Goal: Transaction & Acquisition: Purchase product/service

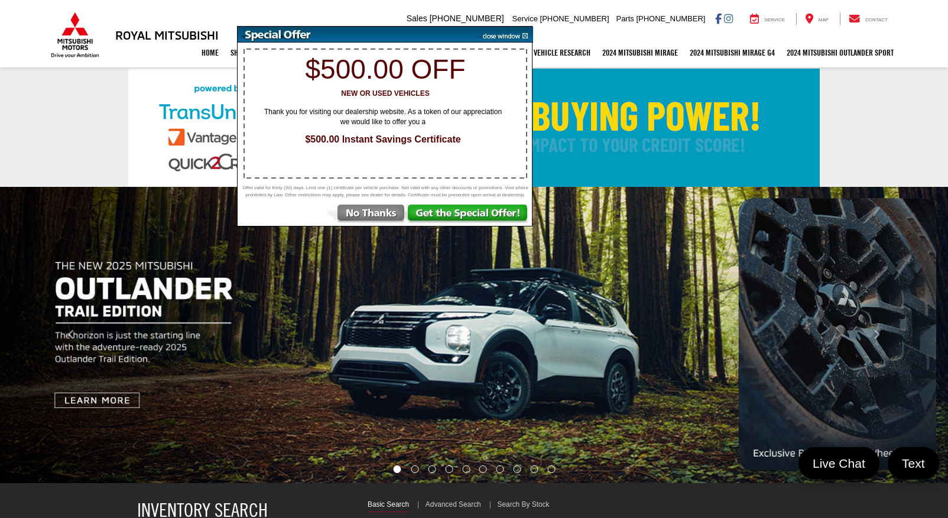
select select "Mitsubishi"
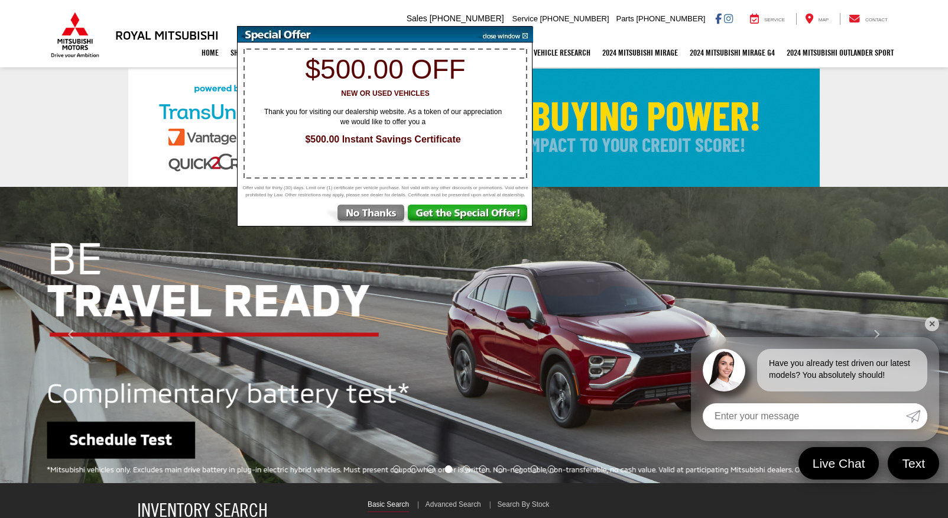
click at [358, 213] on img at bounding box center [365, 214] width 82 height 21
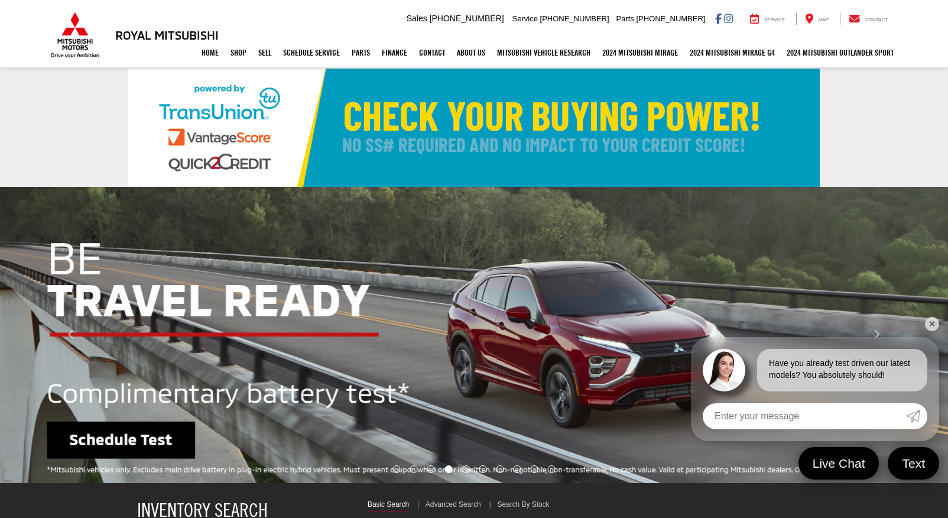
click at [932, 323] on link "✕" at bounding box center [932, 324] width 14 height 14
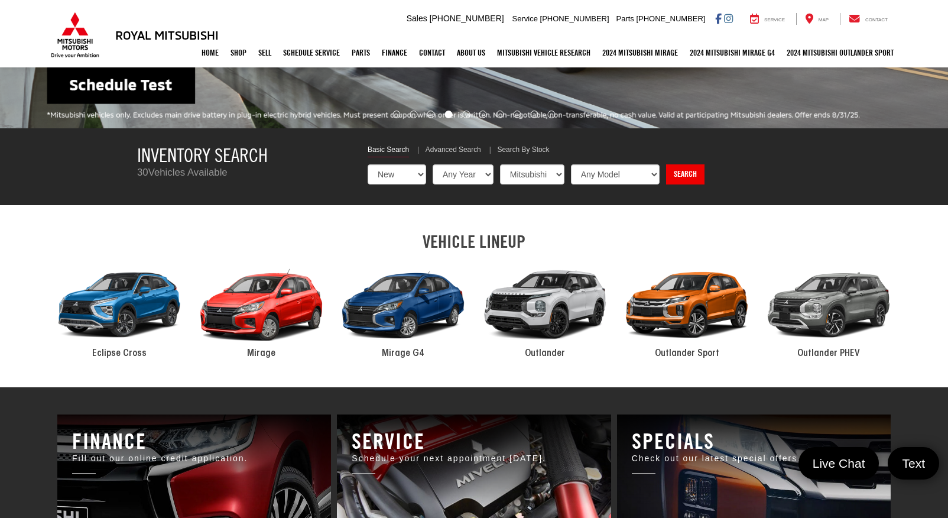
scroll to position [473, 0]
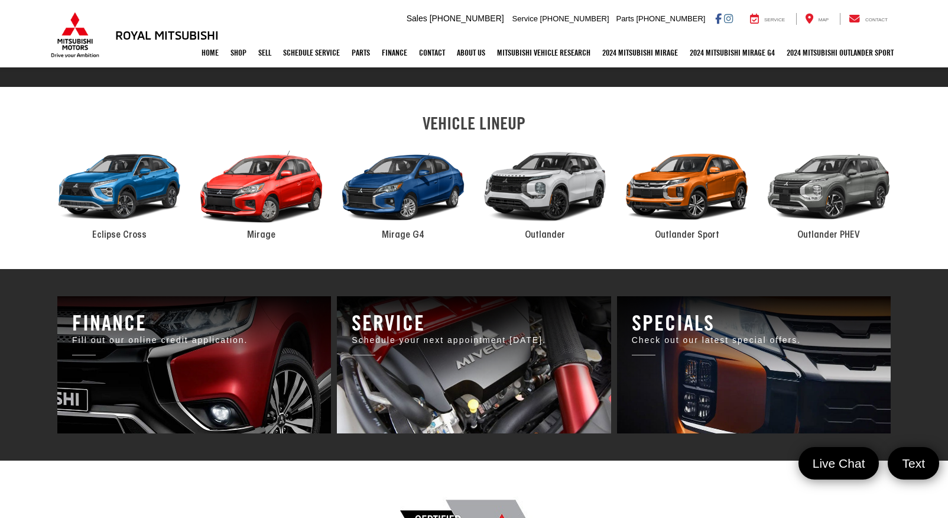
click at [558, 167] on div "2024 Mitsubishi Outlander" at bounding box center [545, 187] width 142 height 96
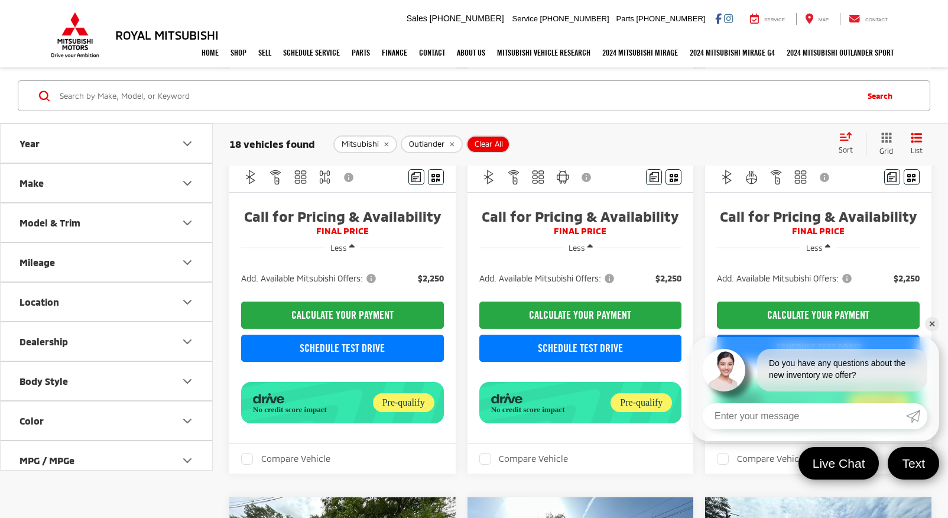
scroll to position [236, 0]
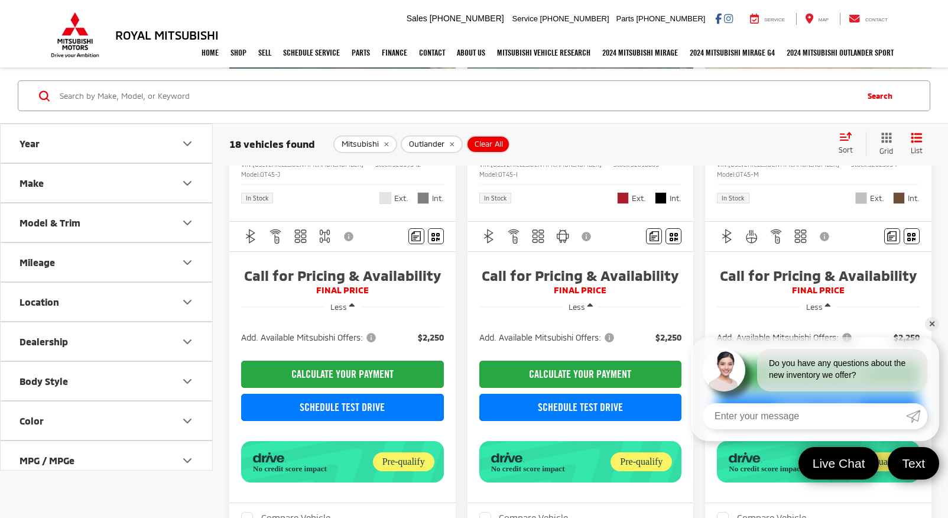
click at [935, 323] on link "✕" at bounding box center [932, 324] width 14 height 14
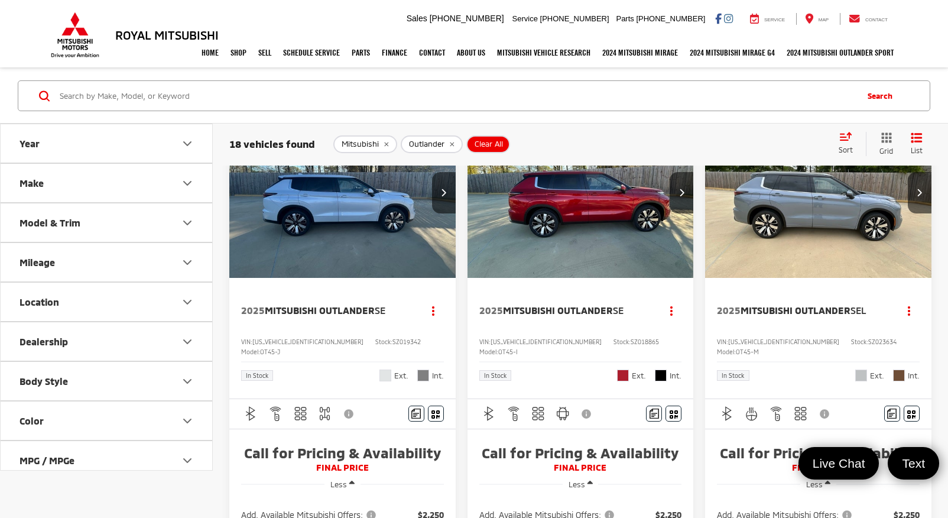
scroll to position [0, 0]
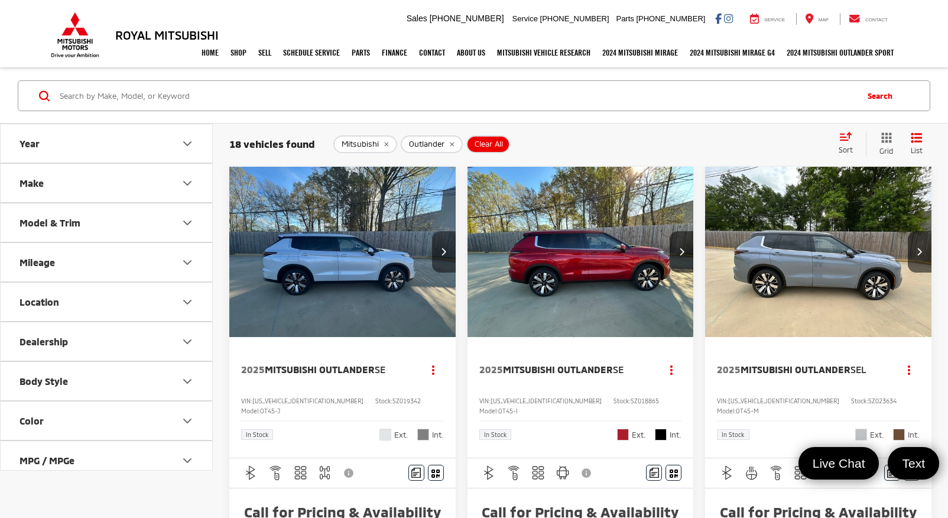
click at [444, 240] on button "Next image" at bounding box center [444, 251] width 24 height 41
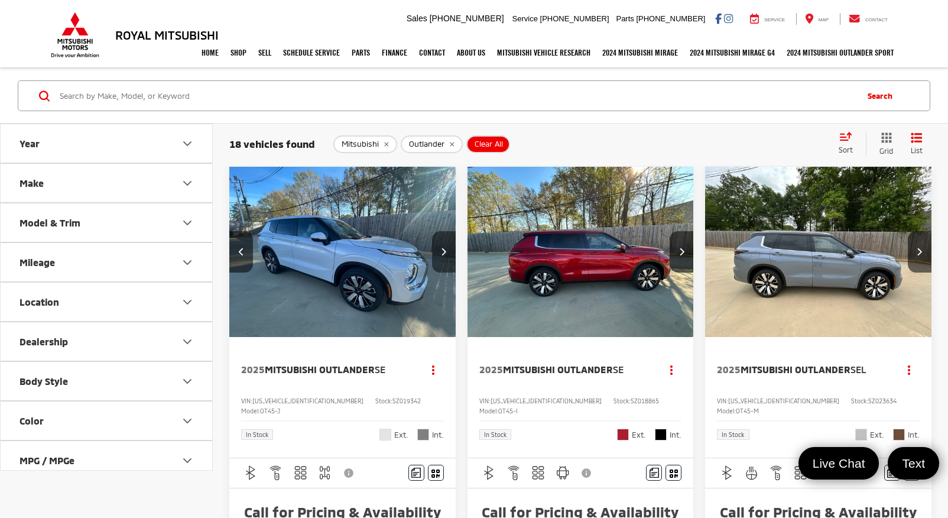
click at [447, 248] on button "Next image" at bounding box center [444, 251] width 24 height 41
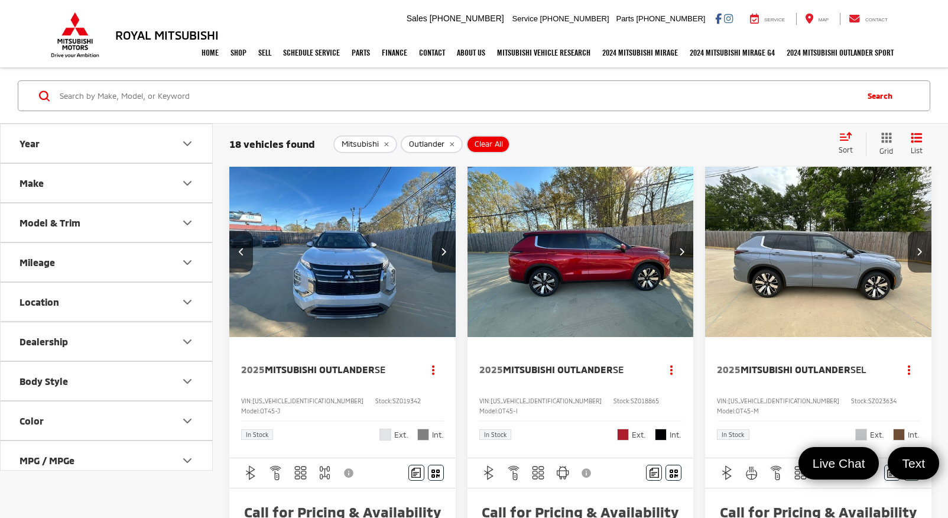
click at [447, 248] on button "Next image" at bounding box center [444, 251] width 24 height 41
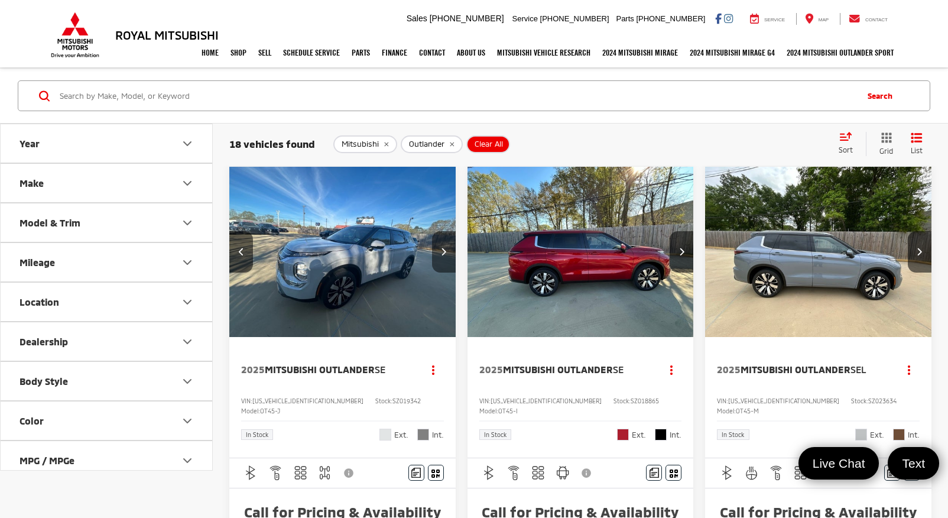
click at [447, 248] on button "Next image" at bounding box center [444, 251] width 24 height 41
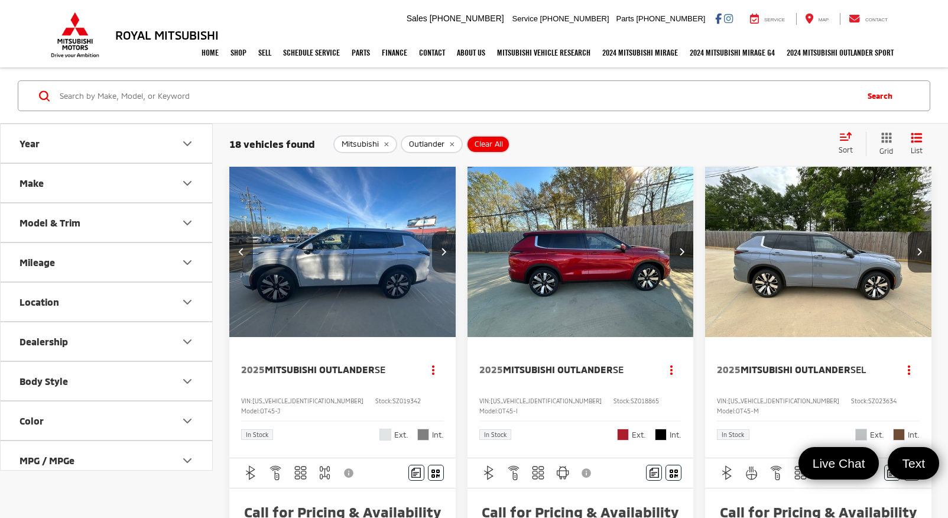
click at [447, 248] on button "Next image" at bounding box center [444, 251] width 24 height 41
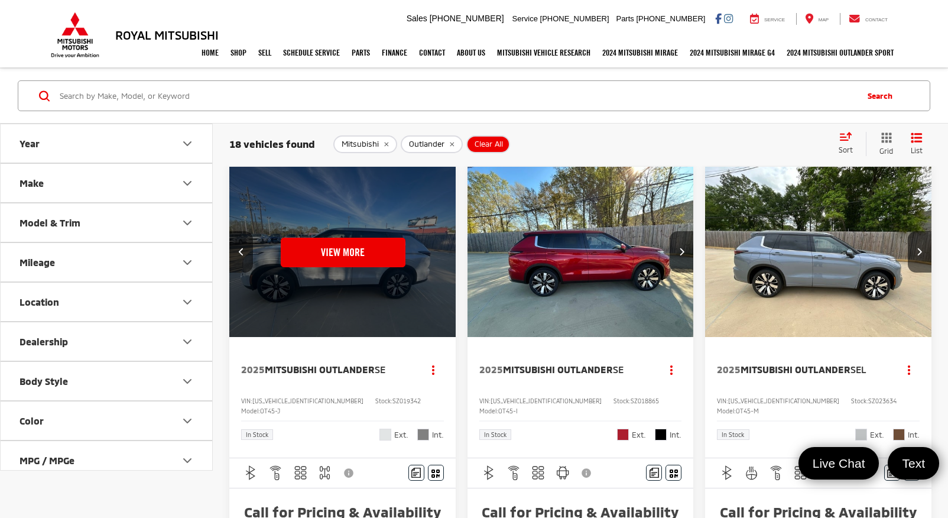
click at [447, 248] on div "View More" at bounding box center [343, 252] width 228 height 171
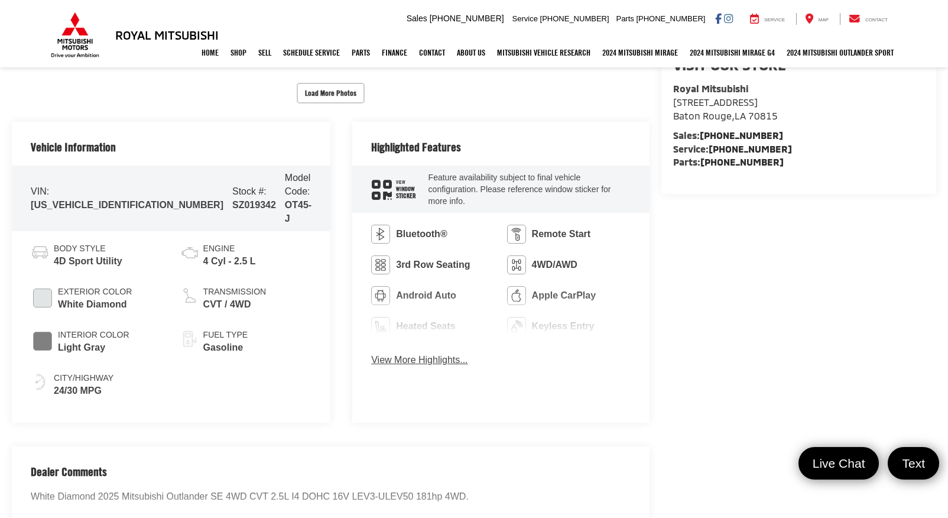
scroll to position [532, 0]
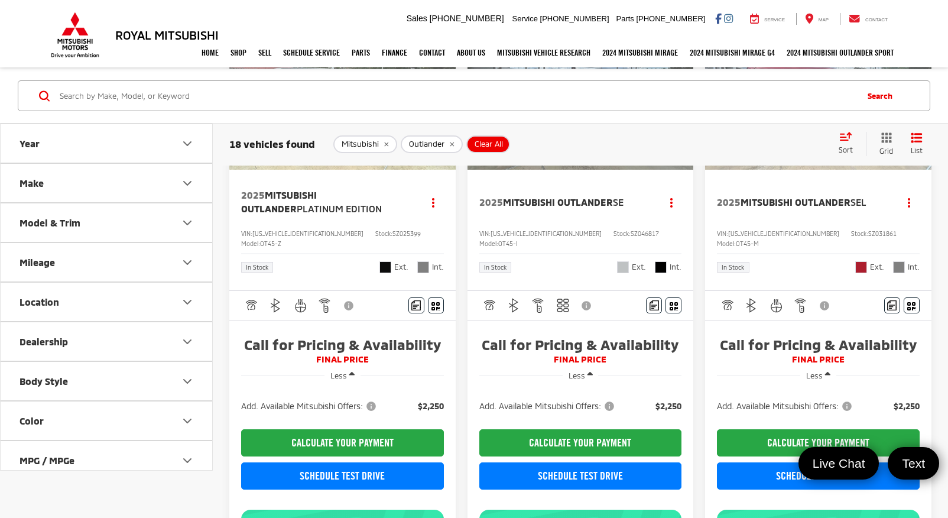
scroll to position [1477, 0]
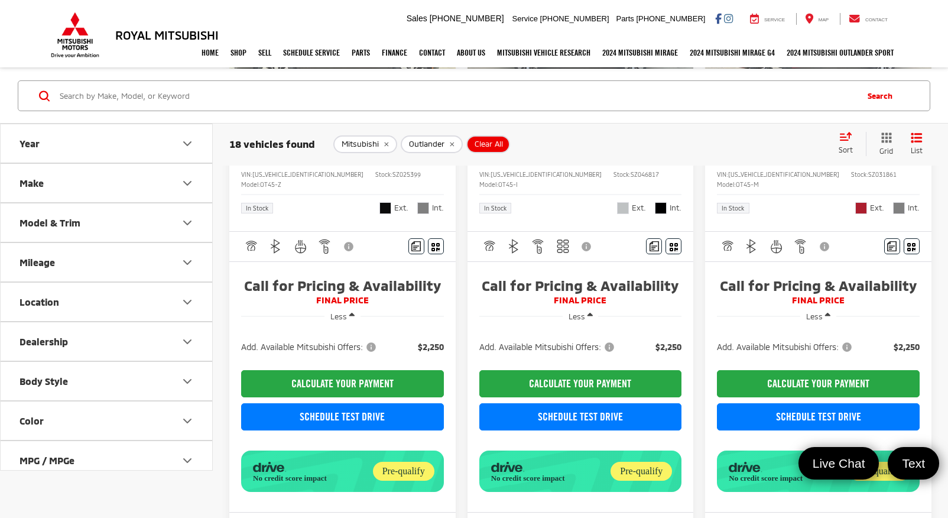
click at [612, 341] on span "Add. Available Mitsubishi Offers:" at bounding box center [547, 347] width 137 height 12
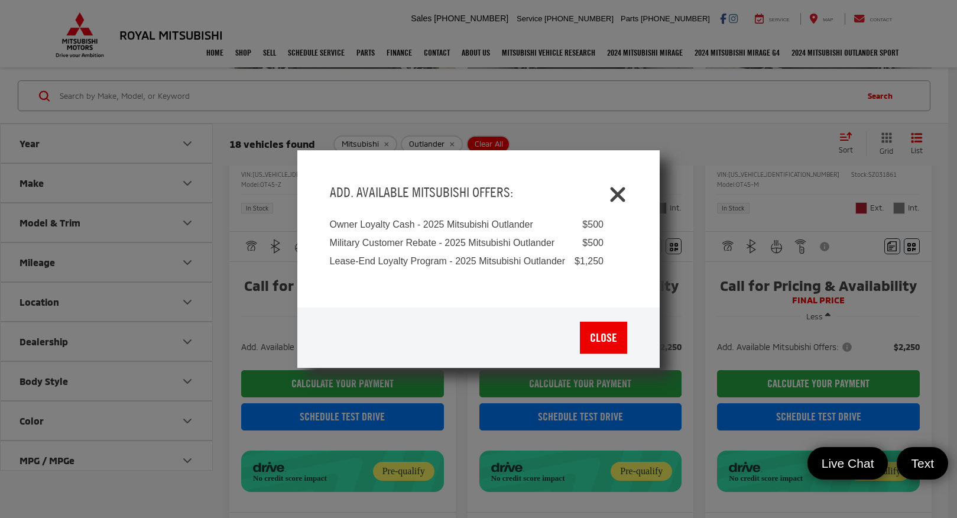
click at [623, 190] on icon "Close" at bounding box center [617, 192] width 19 height 19
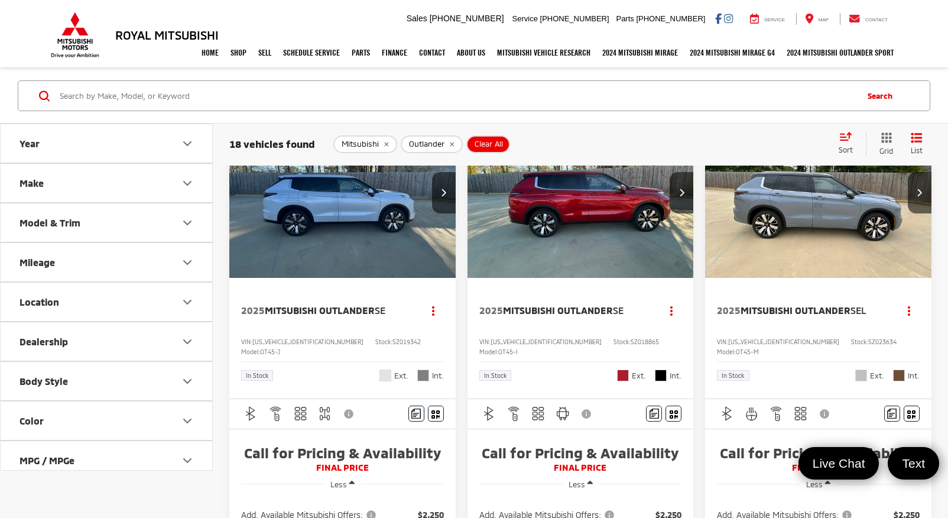
scroll to position [0, 0]
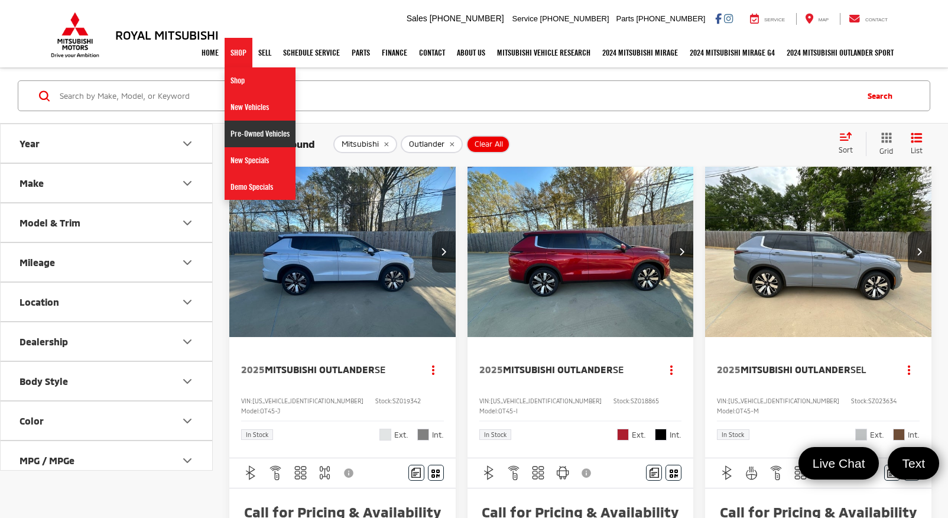
click at [237, 132] on link "Pre-Owned Vehicles" at bounding box center [260, 134] width 71 height 27
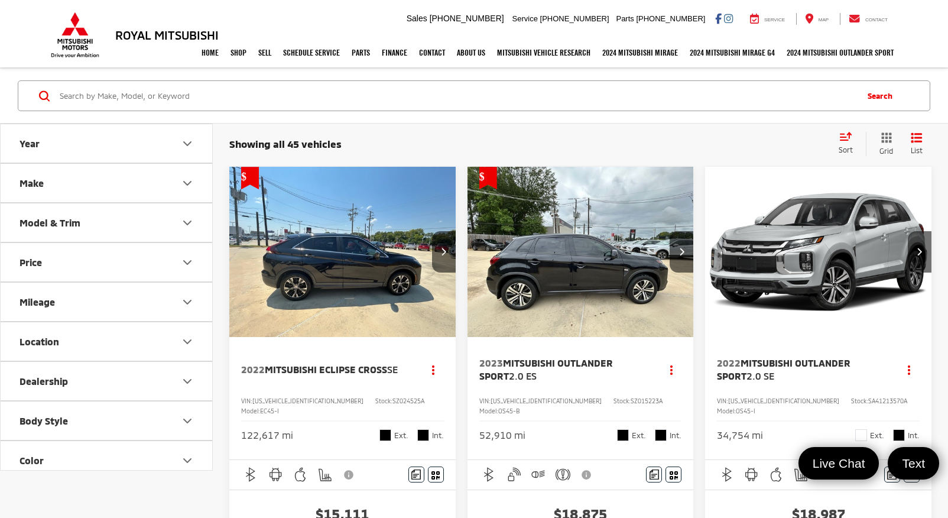
click at [845, 145] on div "Sort" at bounding box center [848, 144] width 33 height 24
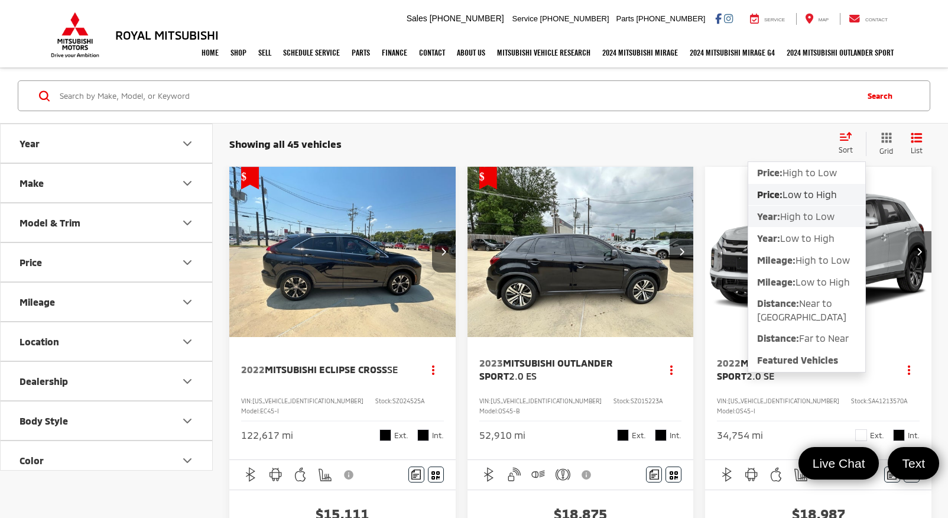
click at [825, 216] on span "High to Low" at bounding box center [807, 215] width 54 height 11
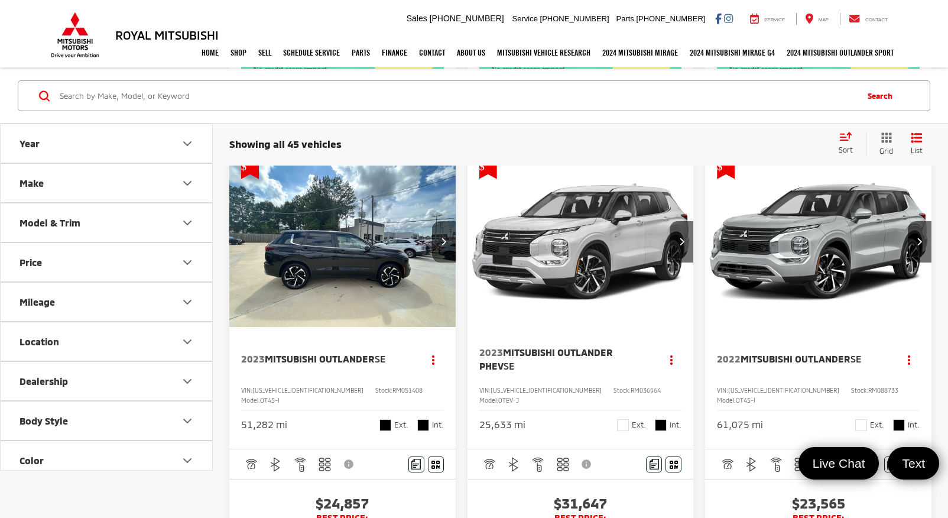
scroll to position [1241, 0]
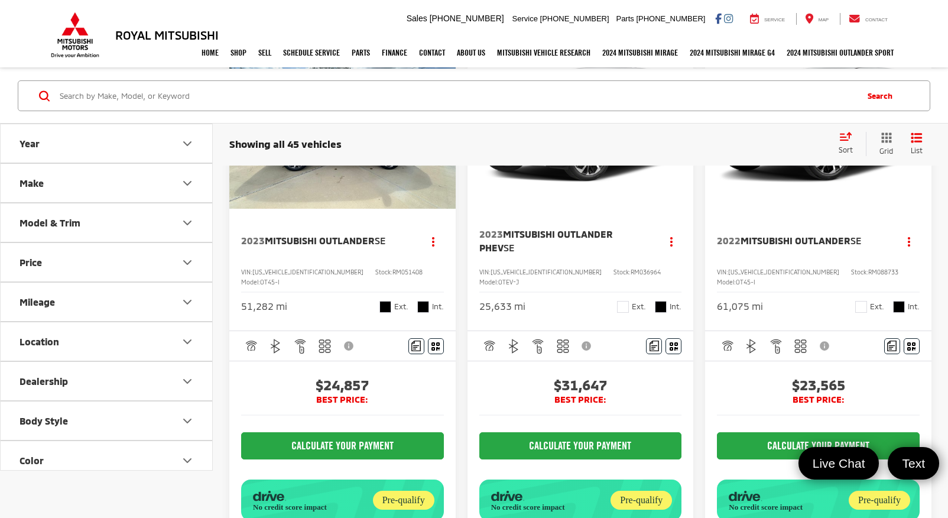
click at [446, 127] on icon "Next image" at bounding box center [443, 123] width 5 height 8
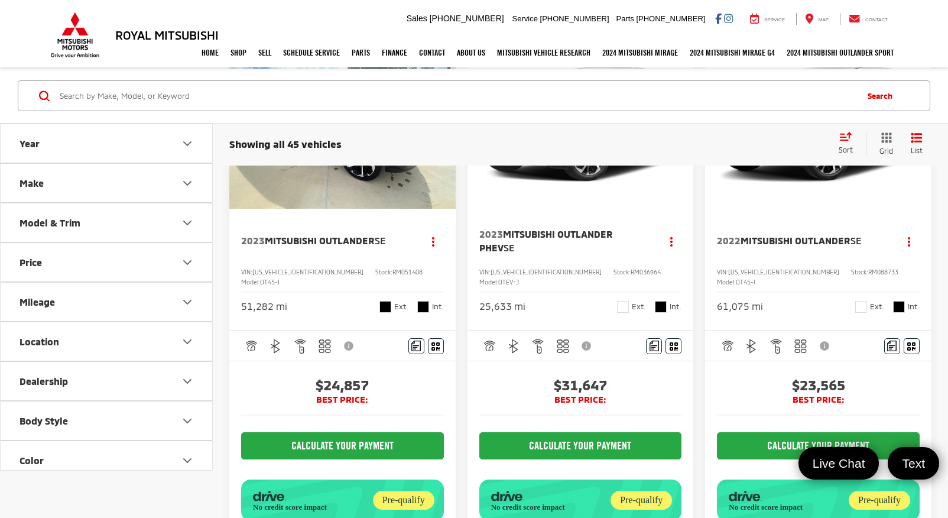
click at [446, 127] on icon "Next image" at bounding box center [443, 123] width 5 height 8
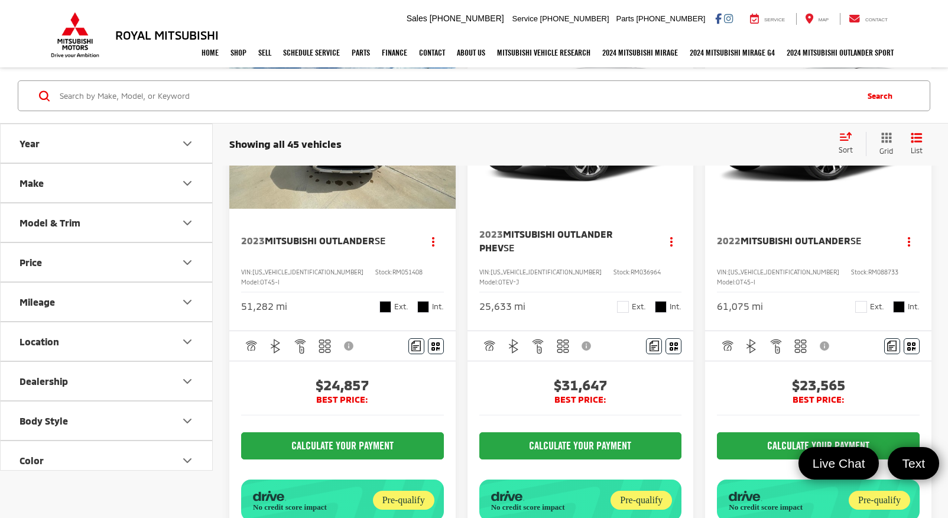
click at [446, 127] on icon "Next image" at bounding box center [443, 123] width 5 height 8
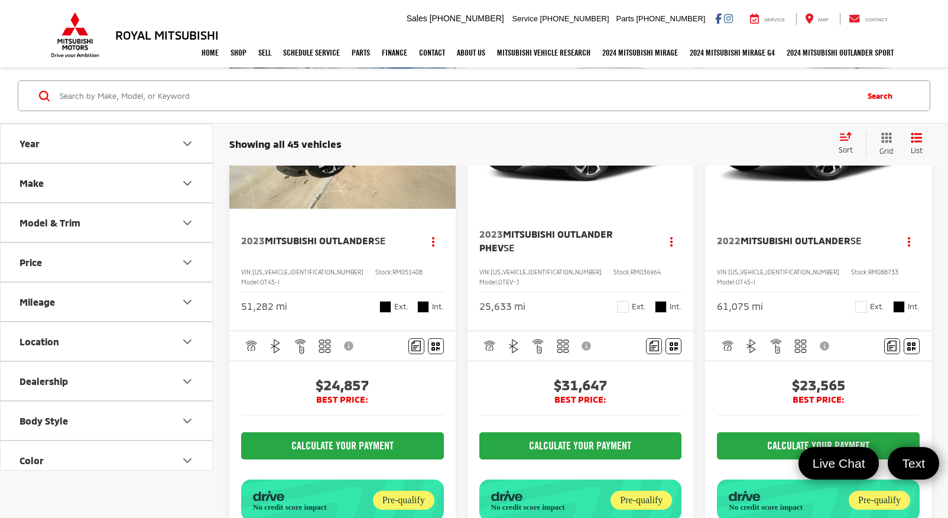
click at [445, 127] on icon "Next image" at bounding box center [443, 123] width 5 height 8
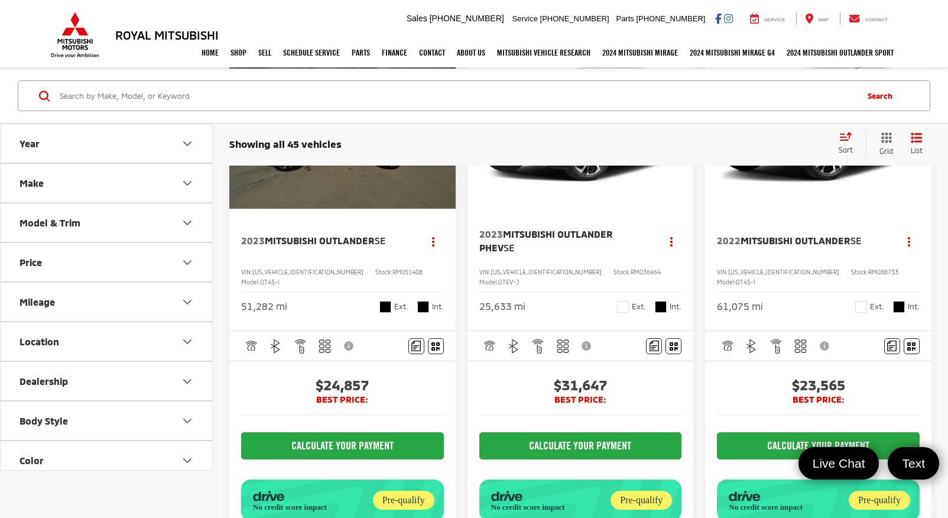
click at [447, 187] on div "View More" at bounding box center [343, 123] width 228 height 171
